Goal: Navigation & Orientation: Find specific page/section

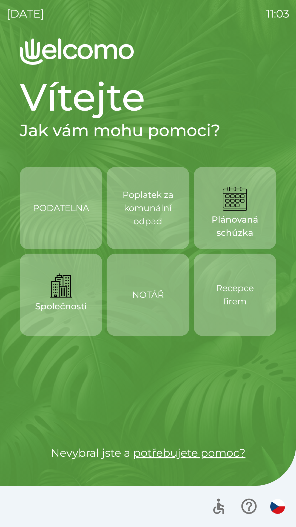
click at [240, 371] on div "PODATELNA Poplatek za komunální odpad Plánovaná schůzka Společnosti NOTÁŘ Recep…" at bounding box center [148, 295] width 257 height 256
click at [262, 221] on p "Plánovaná schůzka" at bounding box center [235, 226] width 56 height 26
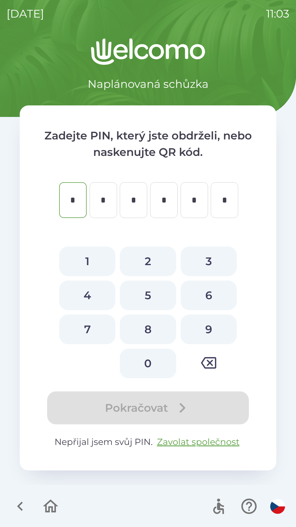
click at [53, 506] on icon "button" at bounding box center [50, 506] width 18 height 18
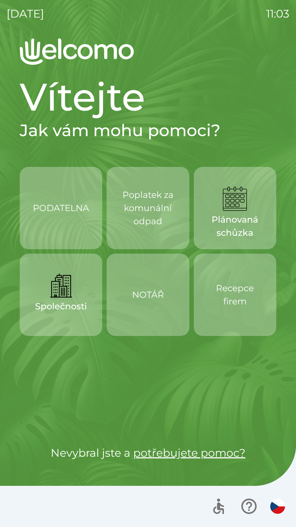
click at [76, 225] on button "PODATELNA" at bounding box center [61, 208] width 83 height 82
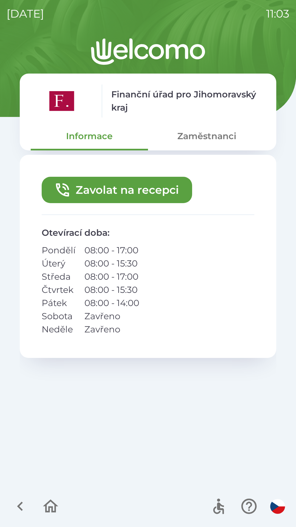
click at [50, 505] on icon "button" at bounding box center [50, 506] width 18 height 18
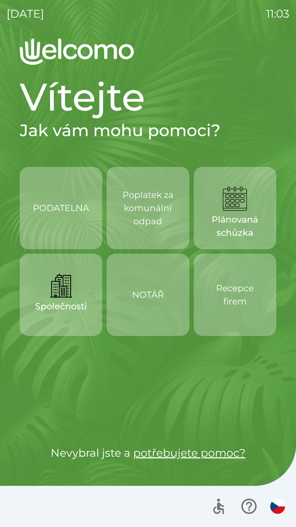
click at [150, 313] on button "NOTÁŘ" at bounding box center [148, 294] width 83 height 82
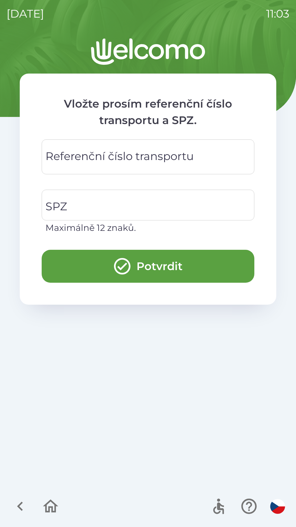
click at [54, 498] on icon "button" at bounding box center [50, 506] width 18 height 18
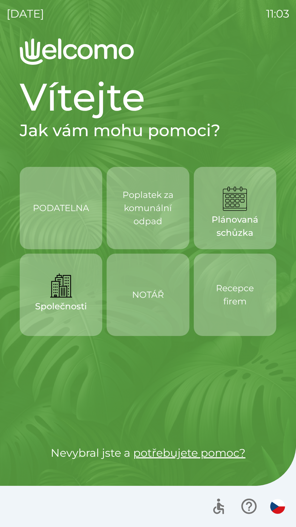
click at [156, 308] on div "NOTÁŘ" at bounding box center [148, 294] width 32 height 31
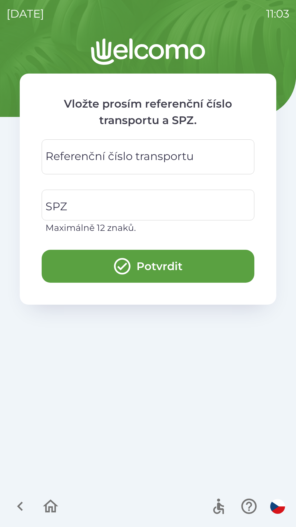
click at [55, 502] on icon "button" at bounding box center [50, 506] width 18 height 18
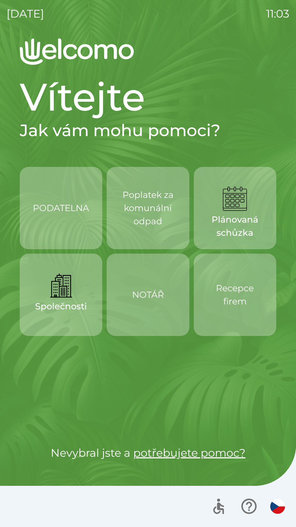
click at [251, 326] on button "Recepce firem" at bounding box center [235, 294] width 83 height 82
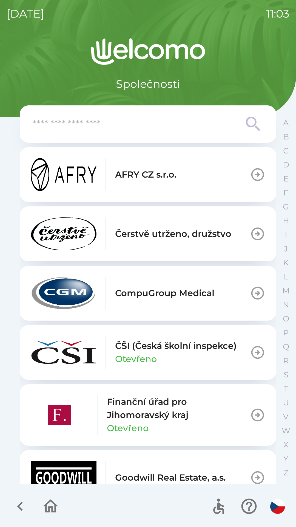
click at [53, 511] on icon "button" at bounding box center [50, 505] width 15 height 13
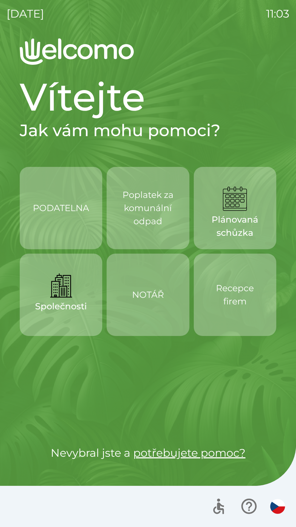
click at [160, 224] on p "Poplatek za komunální odpad" at bounding box center [148, 208] width 56 height 40
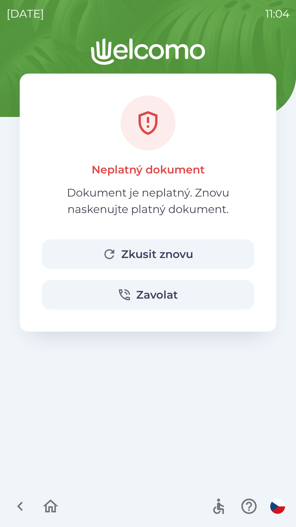
click at [26, 506] on icon "button" at bounding box center [20, 506] width 18 height 18
